Goal: Communication & Community: Connect with others

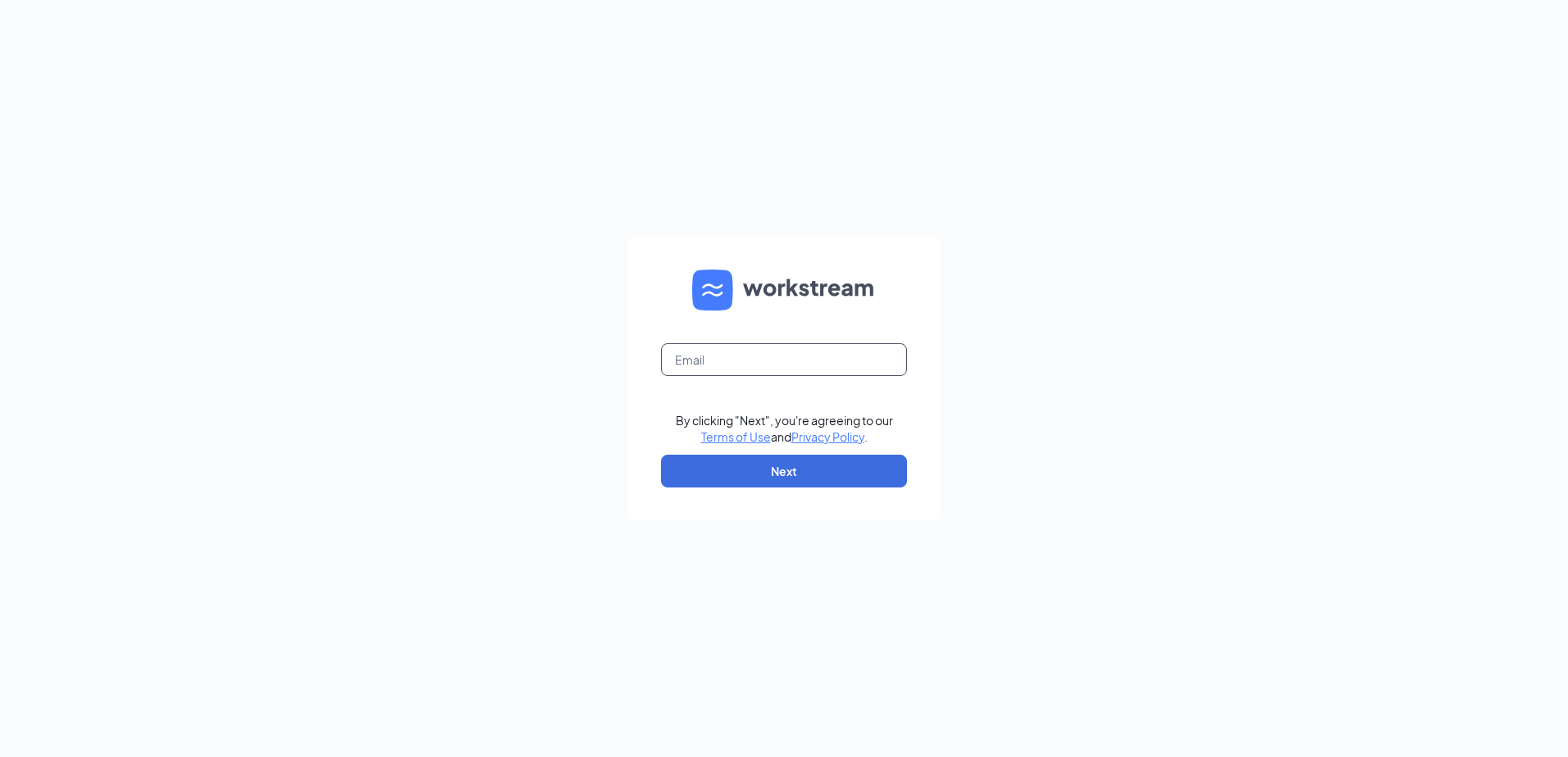
click at [758, 372] on input "text" at bounding box center [784, 359] width 246 height 33
type input "[EMAIL_ADDRESS][DOMAIN_NAME]"
click at [770, 471] on button "Next" at bounding box center [784, 471] width 246 height 33
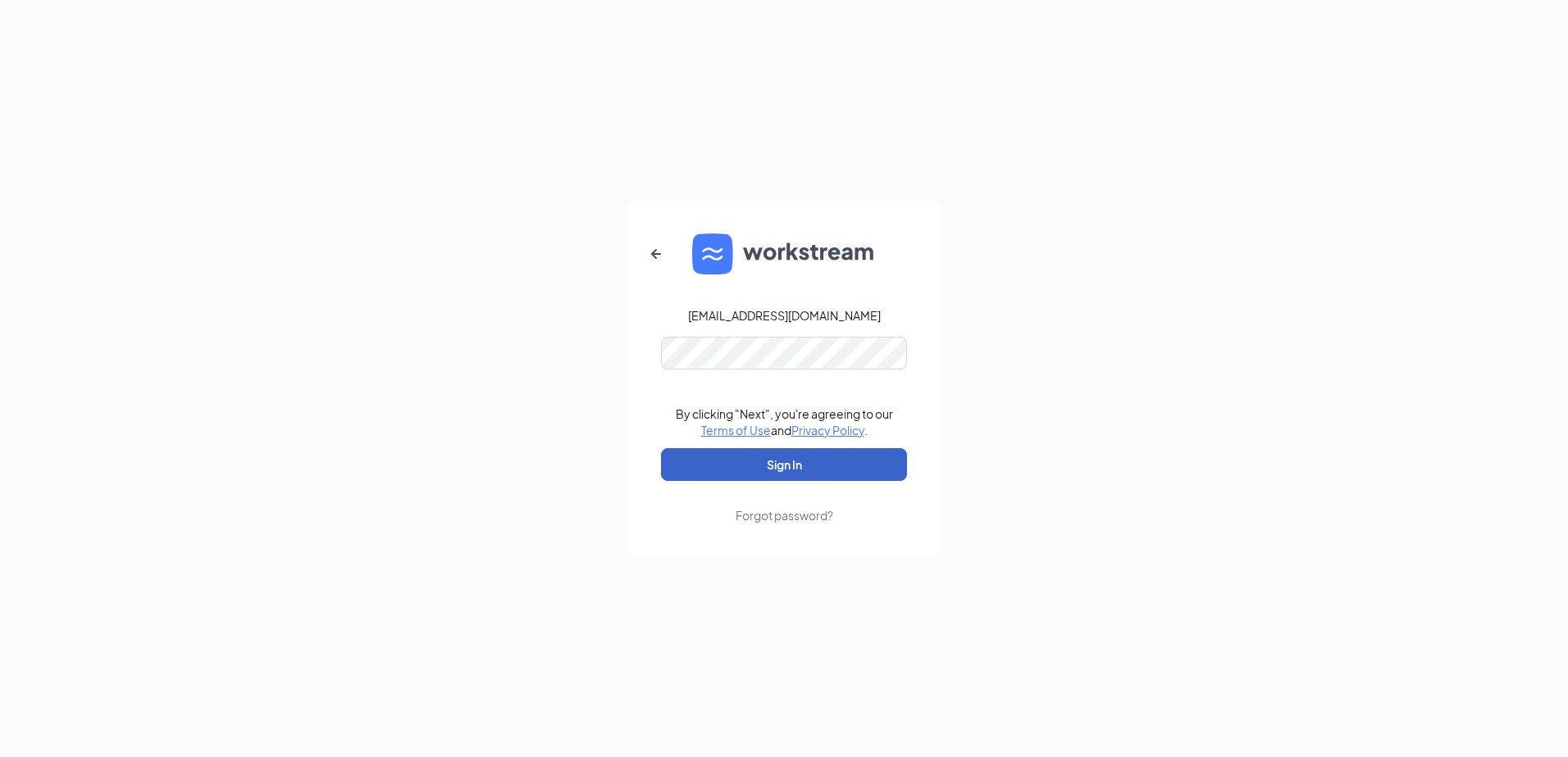
click at [774, 467] on button "Sign In" at bounding box center [784, 465] width 246 height 33
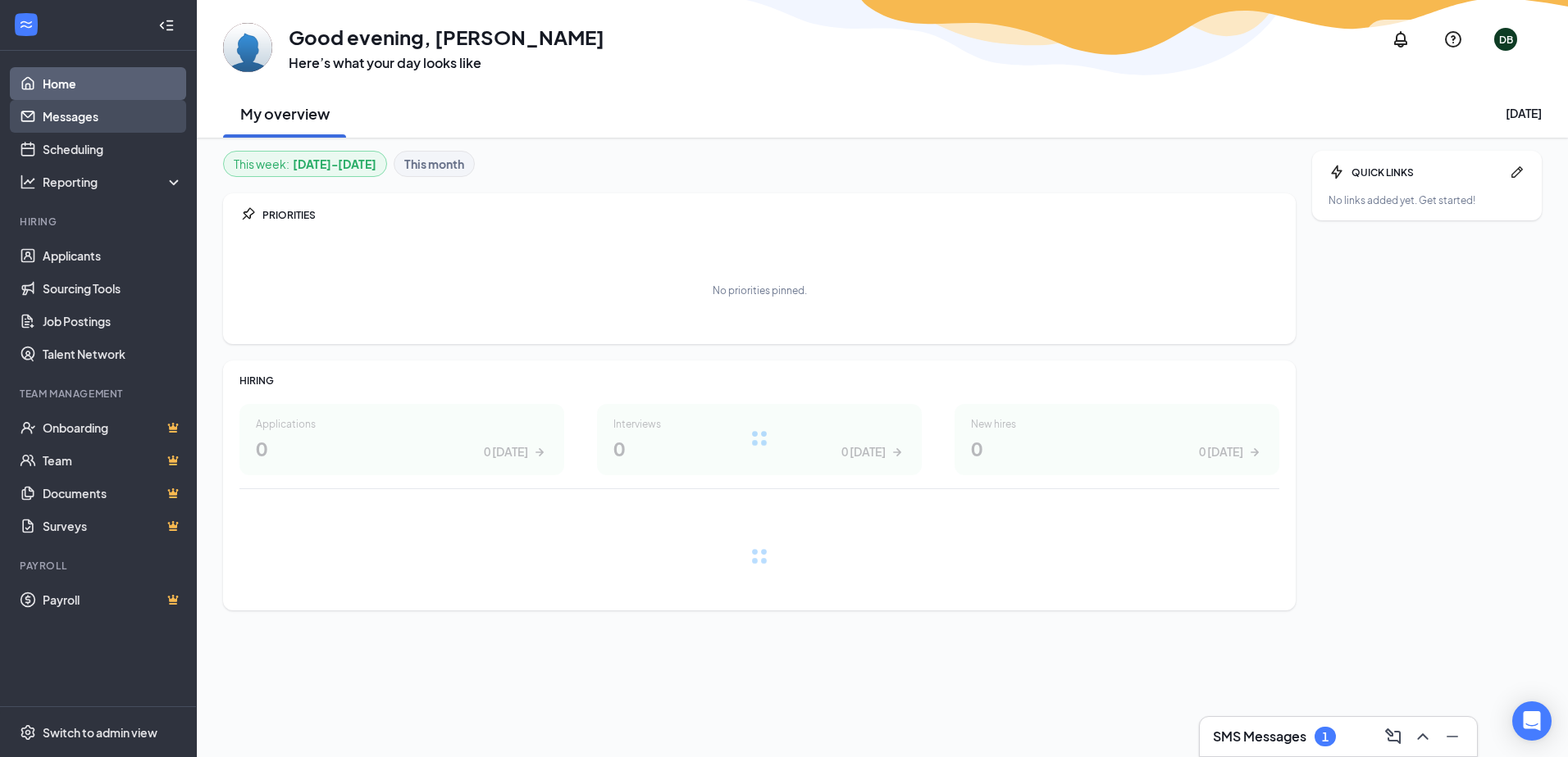
click at [141, 114] on link "Messages" at bounding box center [113, 115] width 141 height 33
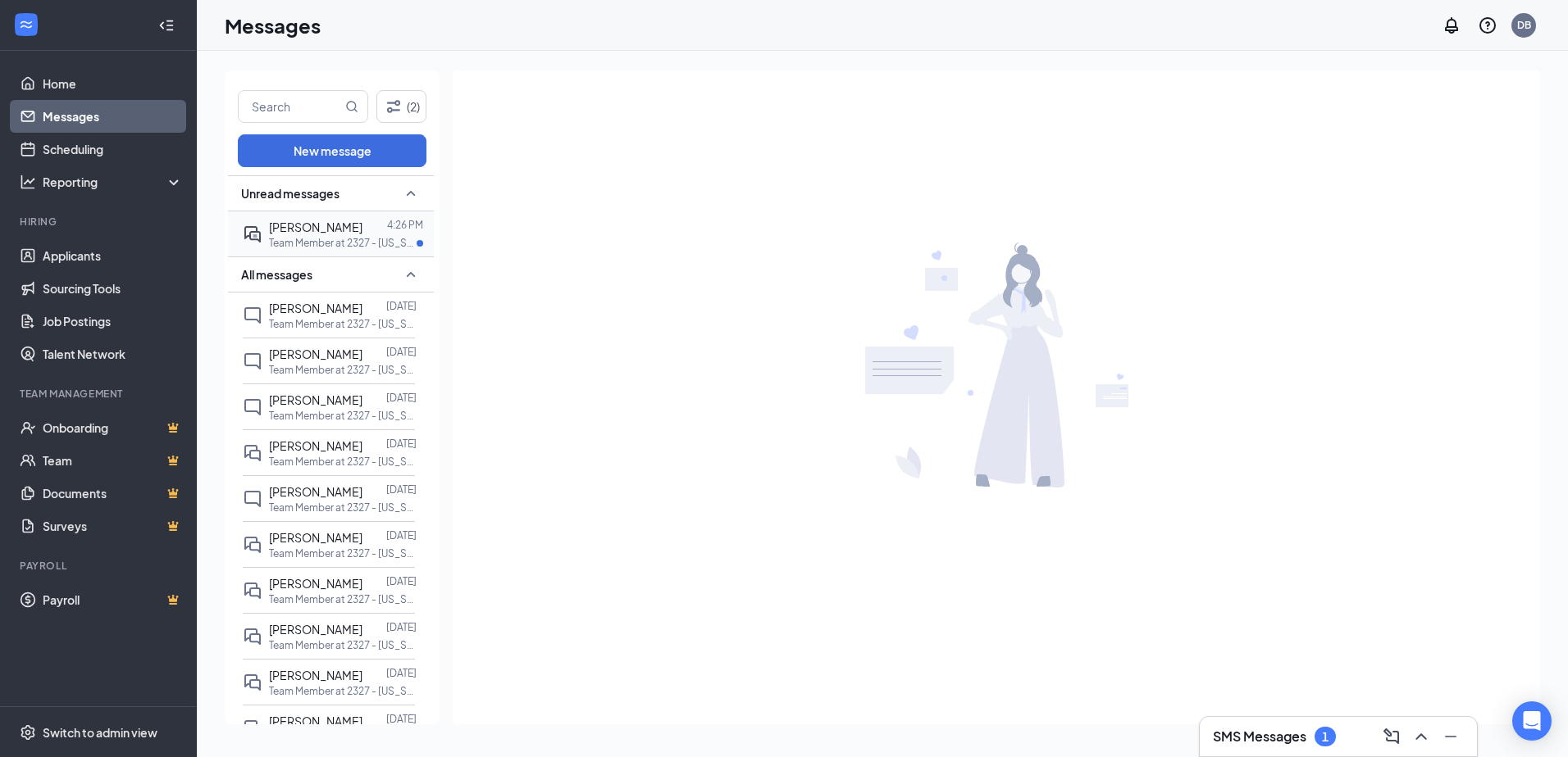
click at [339, 238] on p "Team Member at 2327 - [US_STATE][GEOGRAPHIC_DATA], [GEOGRAPHIC_DATA]" at bounding box center [343, 243] width 147 height 14
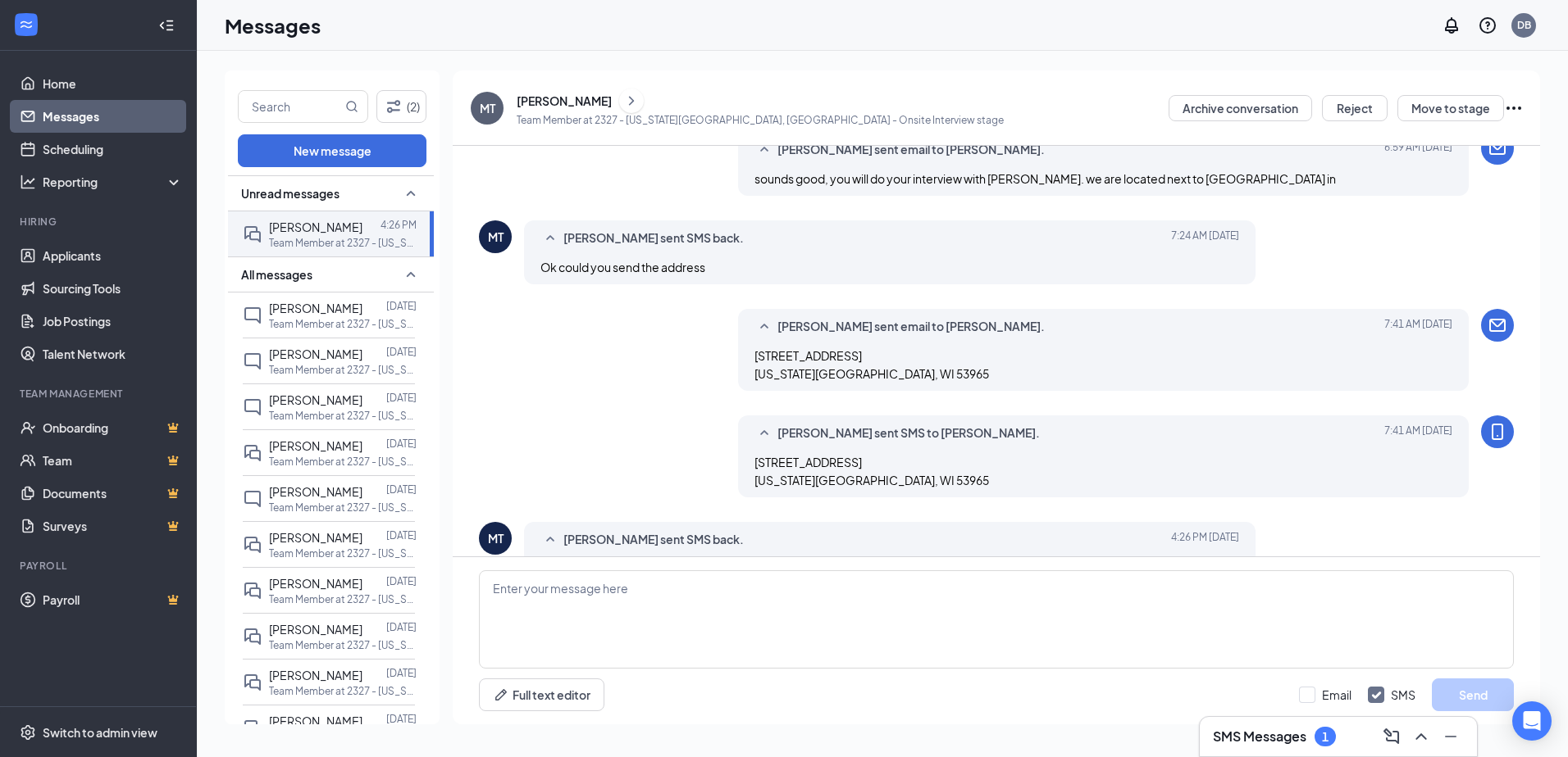
scroll to position [563, 0]
